Goal: Task Accomplishment & Management: Manage account settings

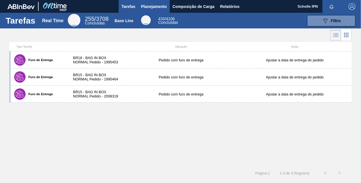
click at [161, 3] on span "Planejamento" at bounding box center [154, 6] width 26 height 7
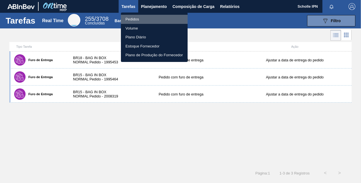
click at [160, 18] on li "Pedidos" at bounding box center [154, 19] width 67 height 9
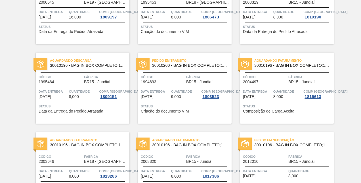
scroll to position [85, 0]
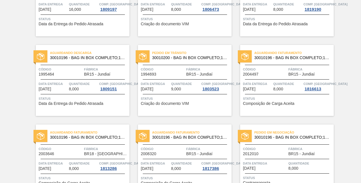
click at [149, 73] on span "1994693" at bounding box center [149, 74] width 16 height 4
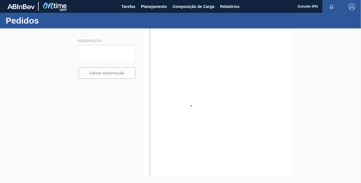
click at [149, 73] on div at bounding box center [180, 105] width 361 height 154
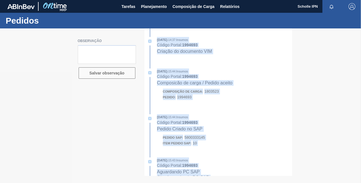
type textarea "sales 125002934"
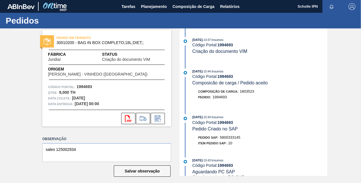
click at [230, 44] on strong "1994693" at bounding box center [225, 45] width 16 height 5
copy strong "1994693"
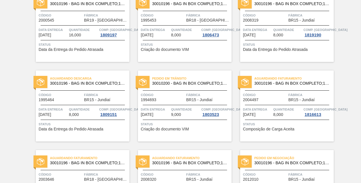
scroll to position [28, 0]
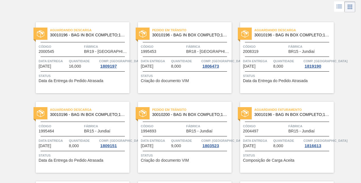
click at [131, 20] on div "Pedido em Trânsito 30010196 - BAG IN BOX COMPLETO;18L;NORMAL;; Código 1995453 F…" at bounding box center [180, 53] width 102 height 79
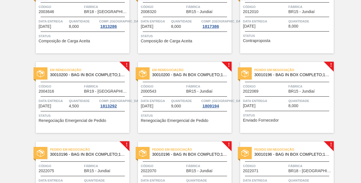
scroll to position [199, 0]
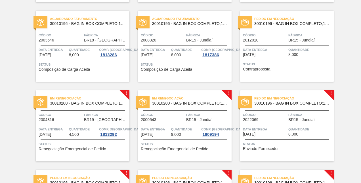
click at [261, 52] on span "Data entrega" at bounding box center [265, 50] width 44 height 6
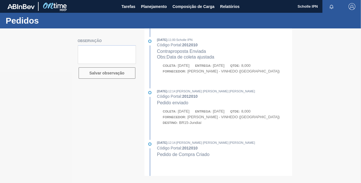
type textarea "SALES 125003046"
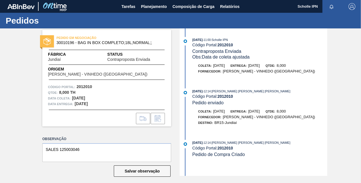
click at [117, 142] on label "Observação" at bounding box center [106, 139] width 129 height 8
click at [127, 149] on textarea "SALES 125003046" at bounding box center [106, 152] width 129 height 19
click at [219, 104] on span "Pedido enviado" at bounding box center [207, 102] width 31 height 5
click at [226, 72] on span "SCHOLLE - VINHEDO ([GEOGRAPHIC_DATA])" at bounding box center [269, 71] width 92 height 4
click at [154, 8] on span "Planejamento" at bounding box center [154, 6] width 26 height 7
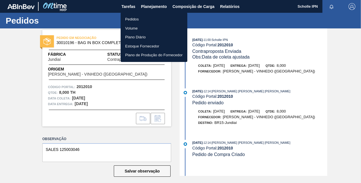
click at [192, 4] on div at bounding box center [180, 91] width 361 height 183
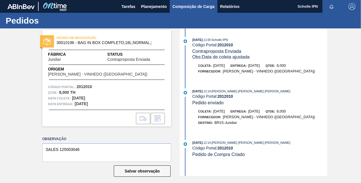
click at [192, 5] on span "Composição de Carga" at bounding box center [194, 6] width 42 height 7
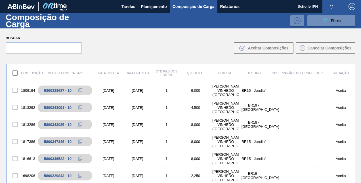
click at [199, 7] on span "Composição de Carga" at bounding box center [194, 6] width 42 height 7
click at [12, 89] on div at bounding box center [15, 90] width 12 height 12
click at [17, 88] on div at bounding box center [15, 90] width 12 height 12
click at [15, 90] on div at bounding box center [15, 90] width 12 height 12
click at [157, 2] on button "Planejamento" at bounding box center [153, 6] width 31 height 13
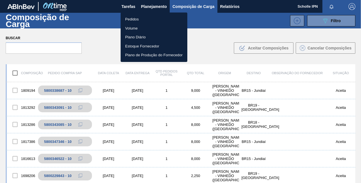
click at [146, 20] on li "Pedidos" at bounding box center [154, 19] width 67 height 9
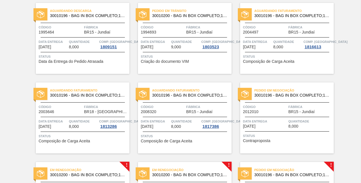
scroll to position [142, 0]
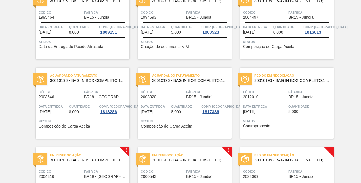
click at [257, 127] on span "Contraproposta" at bounding box center [257, 126] width 28 height 4
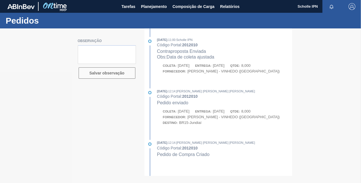
type textarea "SALES 125003046"
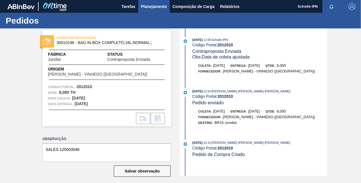
click at [161, 11] on button "Planejamento" at bounding box center [153, 6] width 31 height 13
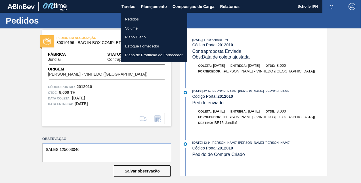
click at [159, 16] on li "Pedidos" at bounding box center [154, 19] width 67 height 9
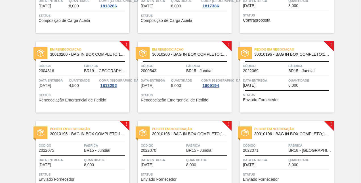
scroll to position [255, 0]
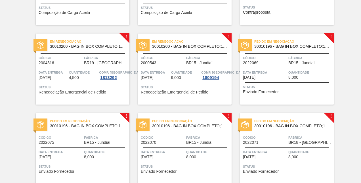
click at [107, 96] on div "Em renegociação 30010200 - BAG IN BOX COMPLETO;18L;DIET;; Código 2004316 Fábric…" at bounding box center [83, 68] width 94 height 71
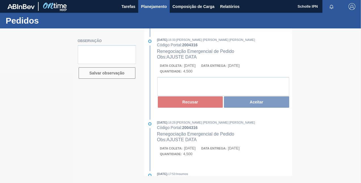
type textarea "Sales 125002998"
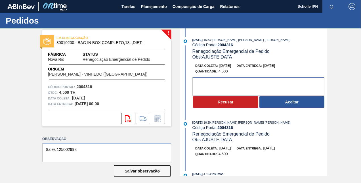
click at [212, 91] on textarea at bounding box center [258, 86] width 132 height 19
click at [294, 104] on button "Aceitar" at bounding box center [291, 101] width 65 height 11
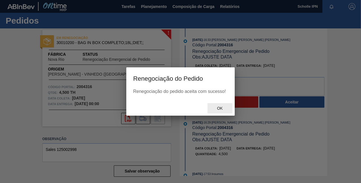
click at [222, 105] on div "Ok" at bounding box center [219, 108] width 25 height 10
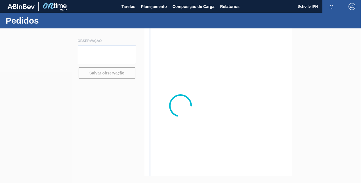
type textarea "Sales 125002998"
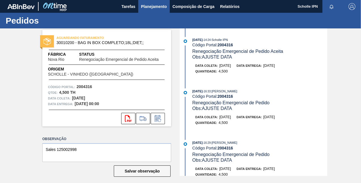
click at [155, 7] on span "Planejamento" at bounding box center [154, 6] width 26 height 7
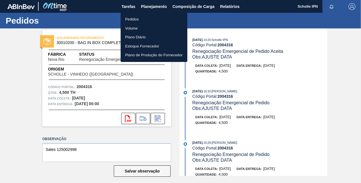
click at [147, 18] on li "Pedidos" at bounding box center [154, 19] width 67 height 9
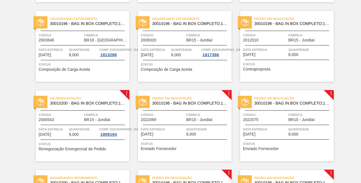
scroll to position [227, 0]
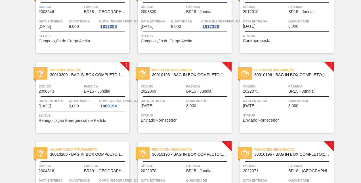
click at [104, 123] on div "Em renegociação 30010200 - BAG IN BOX COMPLETO;18L;DIET;; Código 2000543 Fábric…" at bounding box center [83, 97] width 94 height 71
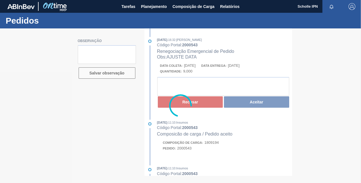
type textarea "SALES 125002966 - 4 PALLETS"
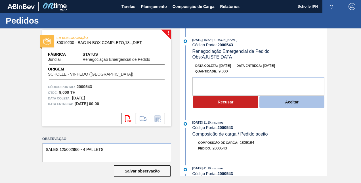
click at [293, 108] on button "Aceitar" at bounding box center [291, 101] width 65 height 11
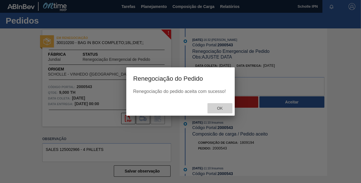
click at [220, 110] on span "Ok" at bounding box center [220, 108] width 15 height 5
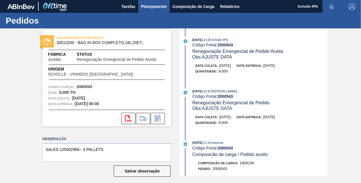
click at [157, 6] on span "Planejamento" at bounding box center [154, 6] width 26 height 7
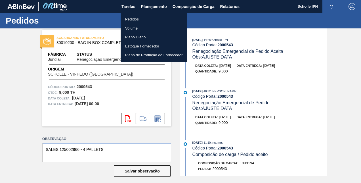
click at [159, 20] on li "Pedidos" at bounding box center [154, 19] width 67 height 9
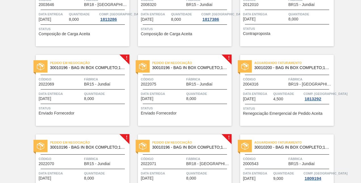
scroll to position [243, 0]
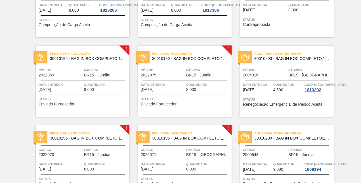
click at [347, 69] on div "Aguardando Descarga 30010196 - BAG IN BOX COMPLETO;18L;NORMAL;; Código 2000545 …" at bounding box center [180, 37] width 361 height 477
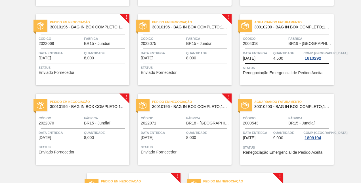
scroll to position [284, 0]
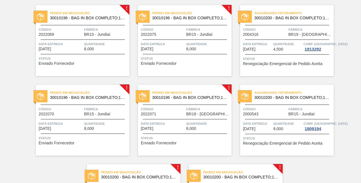
click at [111, 47] on div "Quantidade 8,000" at bounding box center [106, 46] width 44 height 10
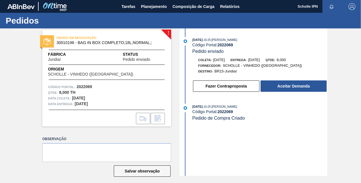
click at [227, 45] on strong "2022069" at bounding box center [225, 45] width 16 height 5
copy strong "2022069"
click at [109, 154] on textarea at bounding box center [106, 152] width 129 height 19
type textarea "s"
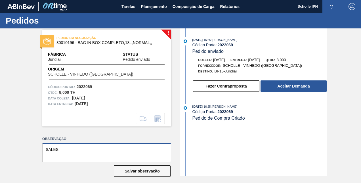
paste textarea "125003055"
type textarea "SALES 125003055"
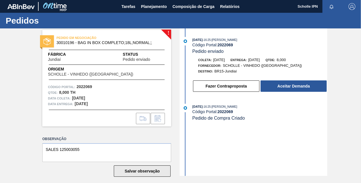
click at [155, 173] on button "Salvar observação" at bounding box center [142, 170] width 57 height 11
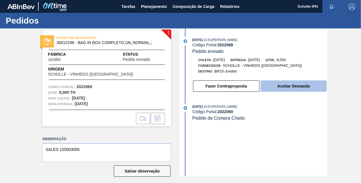
click at [297, 83] on button "Aceitar Demanda" at bounding box center [294, 85] width 66 height 11
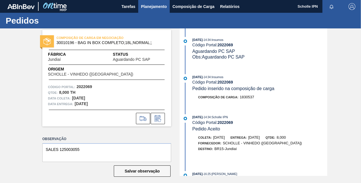
click at [151, 6] on span "Planejamento" at bounding box center [154, 6] width 26 height 7
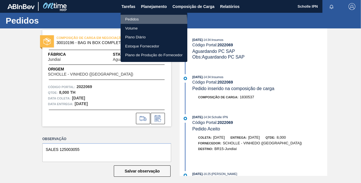
click at [144, 22] on li "Pedidos" at bounding box center [154, 19] width 67 height 9
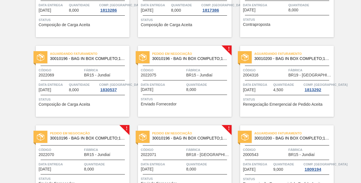
scroll to position [272, 0]
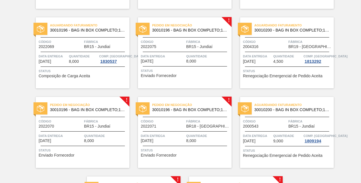
click at [189, 80] on div "Pedido em Negociação 30010196 - BAG IN BOX COMPLETO;18L;NORMAL;; Código 2022075…" at bounding box center [185, 52] width 94 height 71
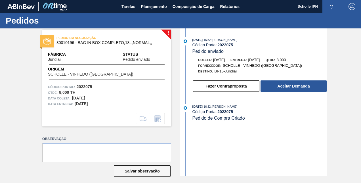
click at [226, 45] on strong "2022075" at bounding box center [225, 45] width 16 height 5
copy strong "2022075"
click at [65, 159] on textarea at bounding box center [106, 152] width 129 height 19
paste textarea "125003056"
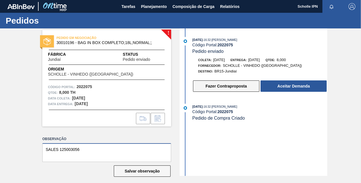
type textarea "SALES 125003056"
click at [215, 89] on button "Fazer Contraproposta" at bounding box center [226, 85] width 66 height 11
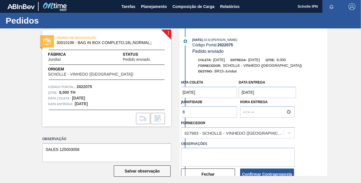
click at [221, 91] on coleta "05/10/2025" at bounding box center [208, 92] width 57 height 11
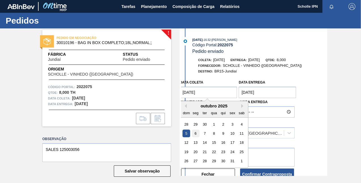
click at [194, 132] on div "6" at bounding box center [196, 133] width 8 height 8
type coleta "[DATE]"
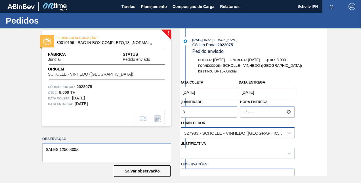
click at [235, 132] on div "327983 - SCHOLLE - VINHEDO ([GEOGRAPHIC_DATA])" at bounding box center [234, 132] width 100 height 5
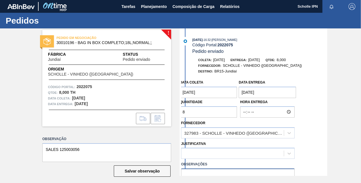
click at [234, 171] on textarea at bounding box center [238, 177] width 114 height 19
click at [237, 153] on div at bounding box center [232, 153] width 102 height 8
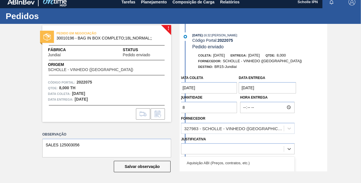
scroll to position [57, 0]
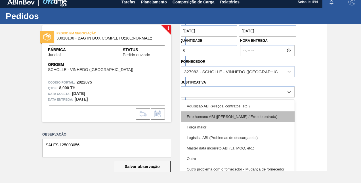
click at [255, 116] on div "Erro humano ABI ([PERSON_NAME] / Erro de entrada)" at bounding box center [238, 116] width 114 height 10
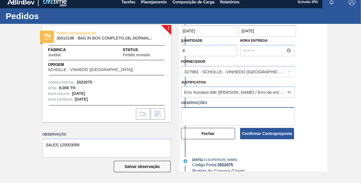
click at [235, 123] on textarea at bounding box center [238, 116] width 114 height 19
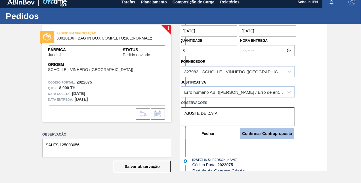
type textarea "AJUSTE DE DATA"
click at [257, 136] on button "Confirmar Contraproposta" at bounding box center [267, 133] width 54 height 11
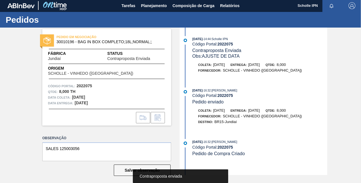
scroll to position [0, 0]
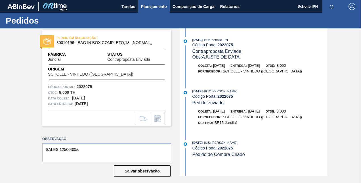
click at [161, 5] on span "Planejamento" at bounding box center [154, 6] width 26 height 7
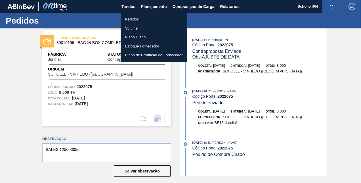
click at [158, 21] on li "Pedidos" at bounding box center [154, 19] width 67 height 9
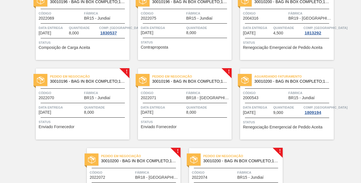
scroll to position [357, 0]
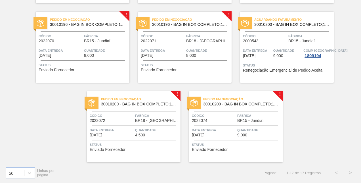
click at [95, 48] on span "Quantidade" at bounding box center [106, 51] width 44 height 6
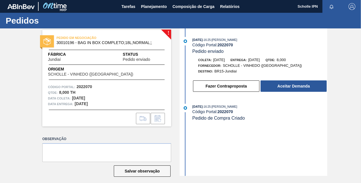
click at [83, 83] on div "PEDIDO EM NEGOCIAÇÃO 30010196 - BAG IN BOX COMPLETO;18L;NORMAL;; Fábrica Jundia…" at bounding box center [106, 78] width 129 height 96
click at [83, 86] on strong "2022070" at bounding box center [85, 86] width 16 height 5
copy strong "2022070"
click at [97, 158] on textarea at bounding box center [106, 152] width 129 height 19
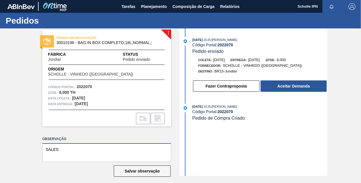
paste textarea "125003057"
type textarea "SALES 125003057"
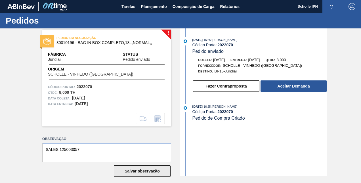
click at [164, 173] on button "Salvar observação" at bounding box center [142, 170] width 57 height 11
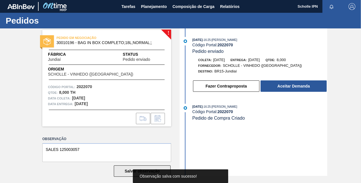
click at [127, 168] on button "Salvar observação" at bounding box center [142, 170] width 57 height 11
click at [111, 145] on textarea "SALES 125003057" at bounding box center [106, 152] width 129 height 19
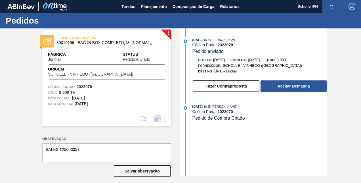
click at [232, 156] on div "01/09/2025 - 16:25 : CEZAR LEAO PEREIRA DE CASTRO Código Portal: 2022070 Pedido…" at bounding box center [254, 101] width 146 height 147
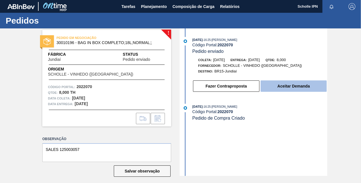
click at [268, 90] on button "Aceitar Demanda" at bounding box center [294, 85] width 66 height 11
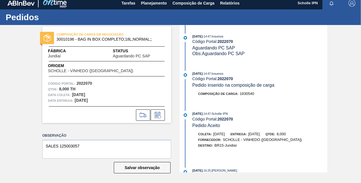
scroll to position [5, 0]
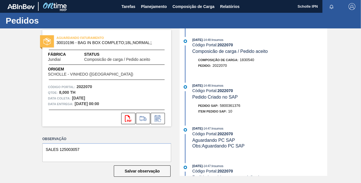
click at [87, 163] on div "Observação SALES 125003057 Salvar observação" at bounding box center [106, 161] width 129 height 52
click at [154, 7] on span "Planejamento" at bounding box center [154, 6] width 26 height 7
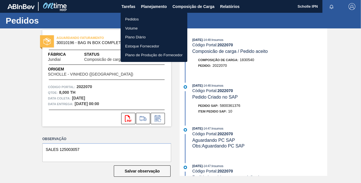
click at [78, 149] on div at bounding box center [180, 91] width 361 height 183
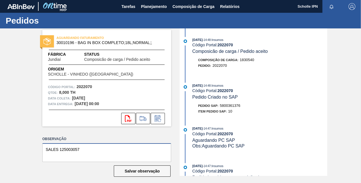
click at [74, 150] on textarea "SALES 125003057" at bounding box center [106, 152] width 129 height 19
type textarea "SALES 125003057"
click at [230, 107] on span "5800361376" at bounding box center [230, 105] width 20 height 4
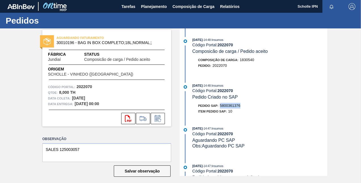
copy span "5800361376"
click at [157, 7] on span "Planejamento" at bounding box center [154, 6] width 26 height 7
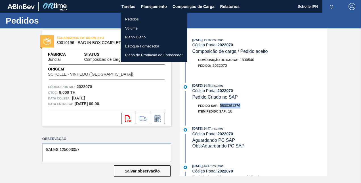
click at [156, 19] on li "Pedidos" at bounding box center [154, 19] width 67 height 9
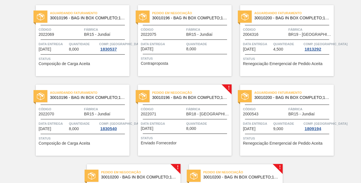
scroll to position [357, 0]
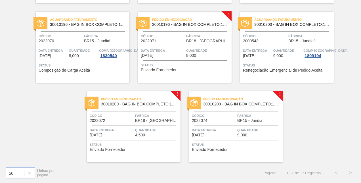
click at [169, 75] on div "Pedido em Negociação 30010196 - BAG IN BOX COMPLETO;18L;NORMAL;; Código 2022071…" at bounding box center [185, 47] width 94 height 71
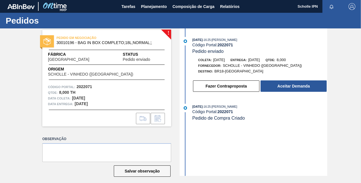
click at [85, 87] on strong "2022071" at bounding box center [85, 86] width 16 height 5
copy strong "2022071"
click at [110, 153] on textarea at bounding box center [106, 152] width 129 height 19
paste textarea "125003058"
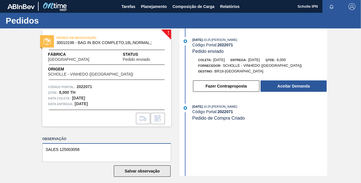
type textarea "SALES 125003058"
click at [147, 173] on button "Salvar observação" at bounding box center [142, 170] width 57 height 11
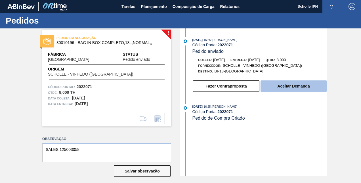
click at [294, 91] on button "Aceitar Demanda" at bounding box center [294, 85] width 66 height 11
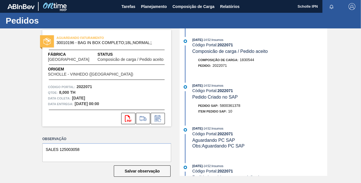
click at [227, 106] on span "5800361378" at bounding box center [230, 105] width 20 height 4
copy span "5800361378"
click at [156, 10] on button "Planejamento" at bounding box center [153, 6] width 31 height 13
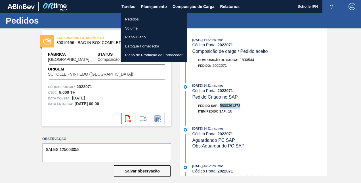
click at [154, 18] on li "Pedidos" at bounding box center [154, 19] width 67 height 9
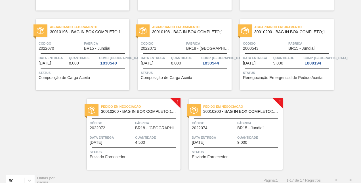
scroll to position [357, 0]
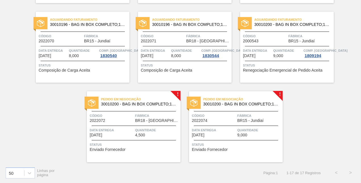
click at [135, 113] on span "Fábrica" at bounding box center [157, 116] width 44 height 6
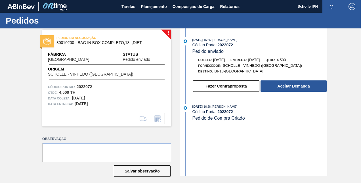
click at [82, 85] on strong "2022072" at bounding box center [85, 86] width 16 height 5
copy strong "2022072"
click at [108, 152] on textarea at bounding box center [106, 152] width 129 height 19
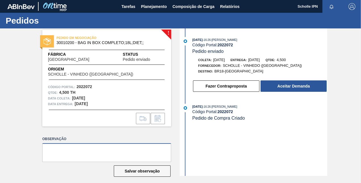
type textarea "A"
paste textarea "125003059"
type textarea "SALES 125003059"
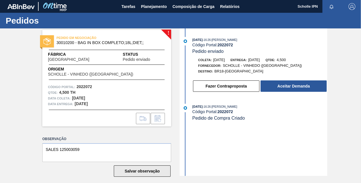
click at [137, 172] on button "Salvar observação" at bounding box center [142, 170] width 57 height 11
click at [103, 147] on textarea "SALES 125003059" at bounding box center [106, 152] width 129 height 19
click at [238, 145] on div "[DATE] 16:26 : [PERSON_NAME] Código Portal: 2022072 Pedido enviado Coleta: [DAT…" at bounding box center [254, 101] width 146 height 147
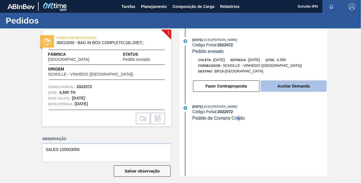
click at [300, 86] on button "Aceitar Demanda" at bounding box center [294, 85] width 66 height 11
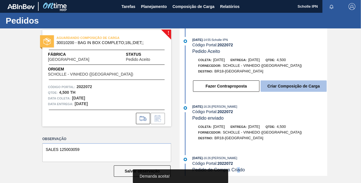
click at [281, 87] on button "Criar Composição de Carga" at bounding box center [294, 85] width 66 height 11
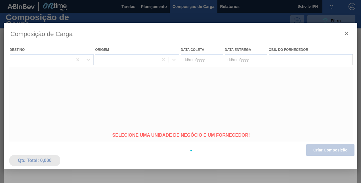
type coleta "[DATE]"
type entrega "[DATE]"
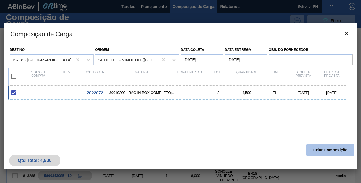
click at [312, 149] on button "Criar Composição" at bounding box center [330, 149] width 48 height 11
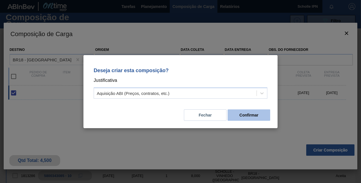
click at [240, 115] on button "Confirmar" at bounding box center [249, 114] width 43 height 11
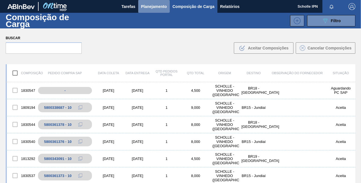
click at [157, 10] on button "Planejamento" at bounding box center [153, 6] width 31 height 13
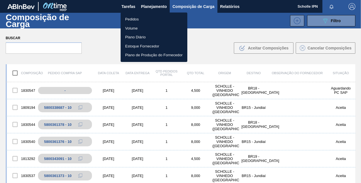
click at [160, 24] on li "Volume" at bounding box center [154, 28] width 67 height 9
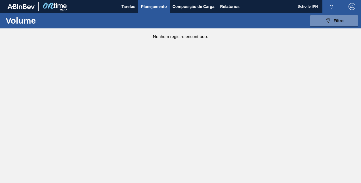
click at [157, 5] on span "Planejamento" at bounding box center [154, 6] width 26 height 7
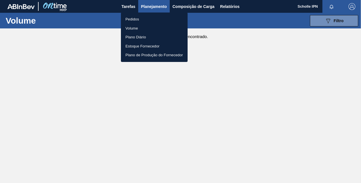
click at [147, 19] on li "Pedidos" at bounding box center [154, 19] width 67 height 9
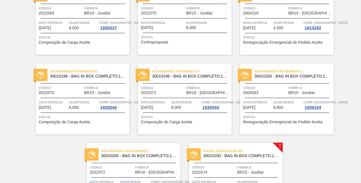
scroll to position [357, 0]
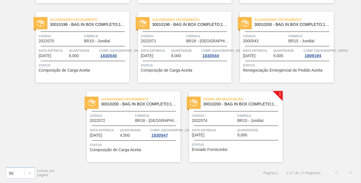
click at [128, 140] on div "Aguardando Faturamento 30010200 - BAG IN BOX COMPLETO;18L;DIET;; Código 2022072…" at bounding box center [134, 126] width 94 height 71
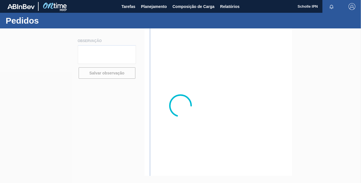
type textarea "SALES 125003059"
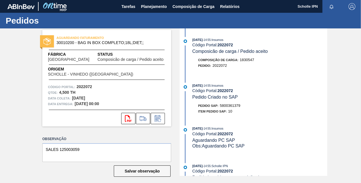
click at [230, 106] on span "5800361379" at bounding box center [230, 105] width 20 height 4
copy span "5800361379"
click at [152, 9] on span "Planejamento" at bounding box center [154, 6] width 26 height 7
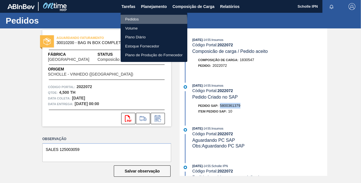
click at [147, 21] on li "Pedidos" at bounding box center [154, 19] width 67 height 9
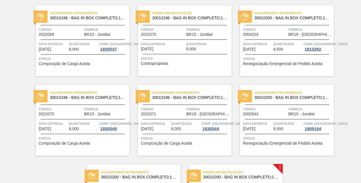
scroll to position [357, 0]
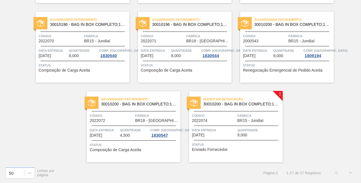
click at [231, 123] on div "Pedido em Negociação 30010200 - BAG IN BOX COMPLETO;18L;DIET;; Código 2022074 F…" at bounding box center [236, 126] width 94 height 71
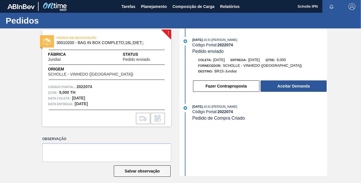
click at [82, 86] on strong "2022074" at bounding box center [85, 86] width 16 height 5
click at [82, 85] on strong "2022074" at bounding box center [85, 86] width 16 height 5
copy strong "2022074"
click at [90, 148] on textarea at bounding box center [106, 152] width 129 height 19
paste textarea "125003060"
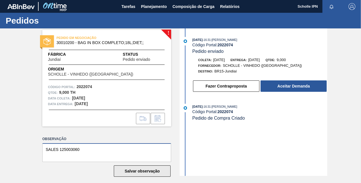
type textarea "SALES 125003060"
click at [158, 173] on button "Salvar observação" at bounding box center [142, 170] width 57 height 11
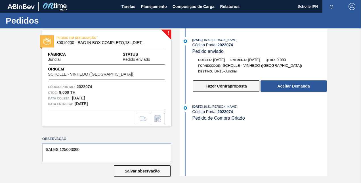
click at [233, 87] on button "Fazer Contraproposta" at bounding box center [226, 85] width 66 height 11
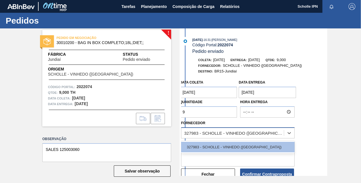
click at [228, 129] on div "327983 - SCHOLLE - VINHEDO ([GEOGRAPHIC_DATA])" at bounding box center [238, 132] width 114 height 11
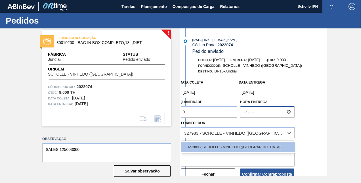
click at [263, 117] on input "Hora Entrega" at bounding box center [267, 111] width 54 height 11
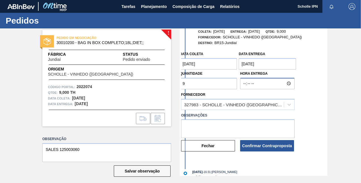
scroll to position [45, 0]
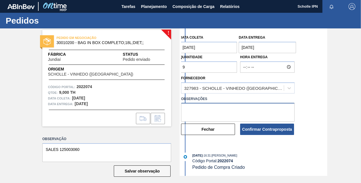
click at [262, 113] on textarea at bounding box center [238, 112] width 114 height 19
type textarea "AJUSTE DE DATA"
click at [215, 44] on coleta "[DATE]" at bounding box center [208, 47] width 57 height 11
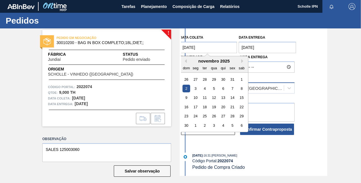
click at [196, 89] on div "3" at bounding box center [196, 89] width 8 height 8
type coleta "[DATE]"
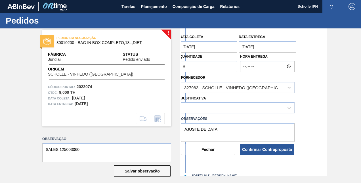
click at [314, 89] on div "Data coleta [DATE] Data entrega [DATE] Quantidade 9 Hora Entrega Fornecedor 327…" at bounding box center [254, 93] width 146 height 124
click at [267, 107] on div at bounding box center [232, 108] width 102 height 8
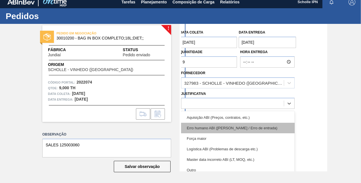
click at [227, 128] on div "Erro humano ABI ([PERSON_NAME] / Erro de entrada)" at bounding box center [238, 128] width 114 height 10
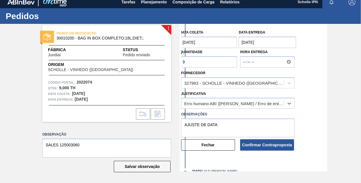
click at [323, 134] on div "Data coleta [DATE] Data entrega [DATE] Quantidade 9 Hora Entrega Fornecedor 327…" at bounding box center [254, 89] width 146 height 124
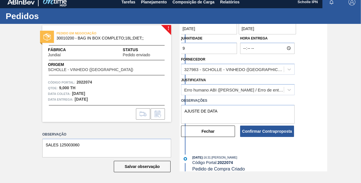
scroll to position [66, 0]
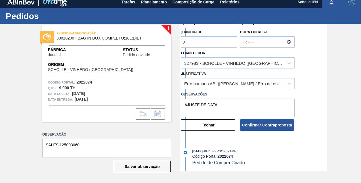
click at [268, 123] on button "Confirmar Contraproposta" at bounding box center [267, 124] width 54 height 11
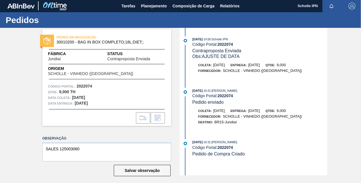
scroll to position [0, 0]
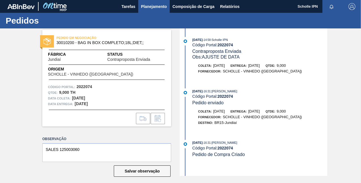
click at [152, 9] on span "Planejamento" at bounding box center [154, 6] width 26 height 7
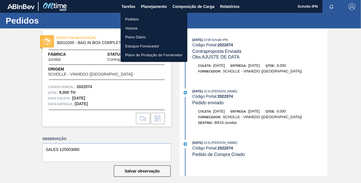
click at [144, 17] on li "Pedidos" at bounding box center [154, 19] width 67 height 9
